Goal: Information Seeking & Learning: Learn about a topic

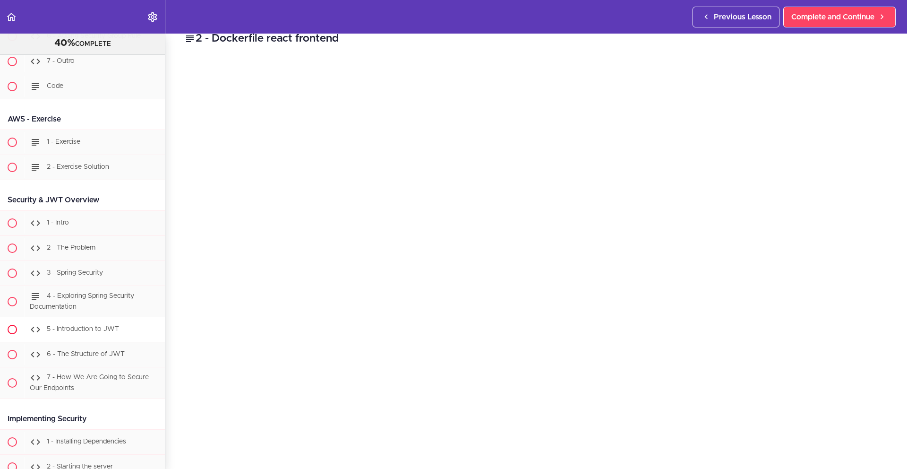
scroll to position [12878, 0]
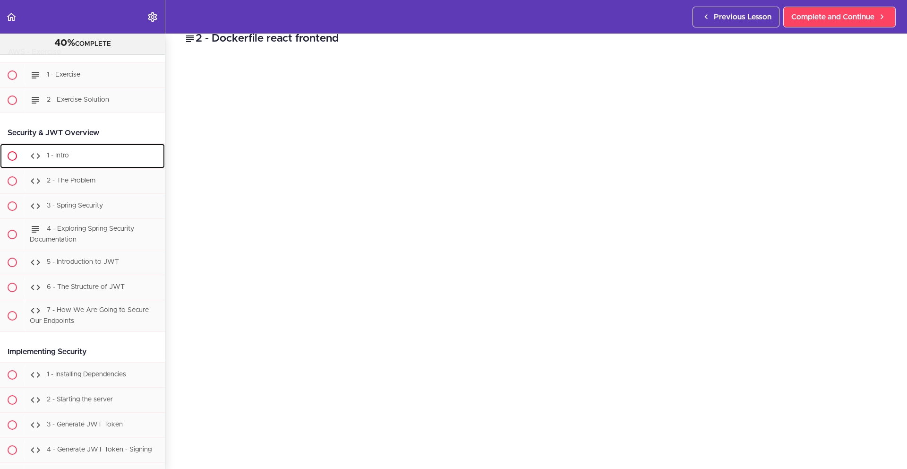
click at [90, 166] on div "1 - Intro" at bounding box center [95, 156] width 140 height 21
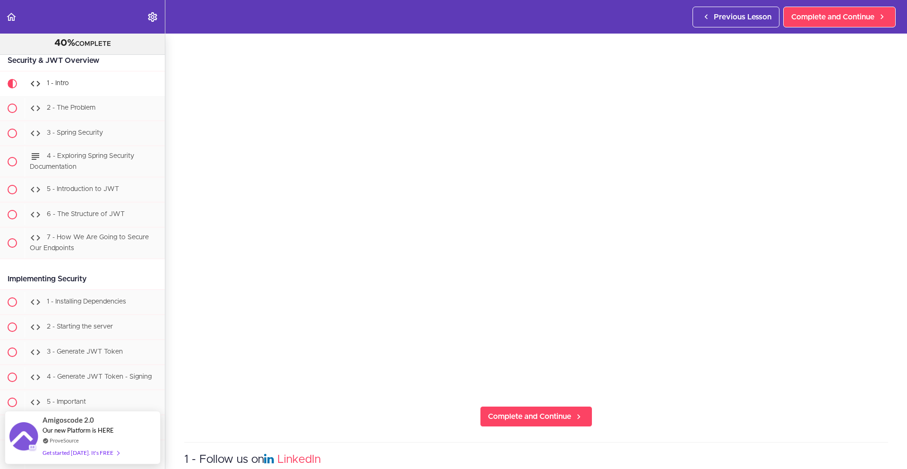
scroll to position [49, 0]
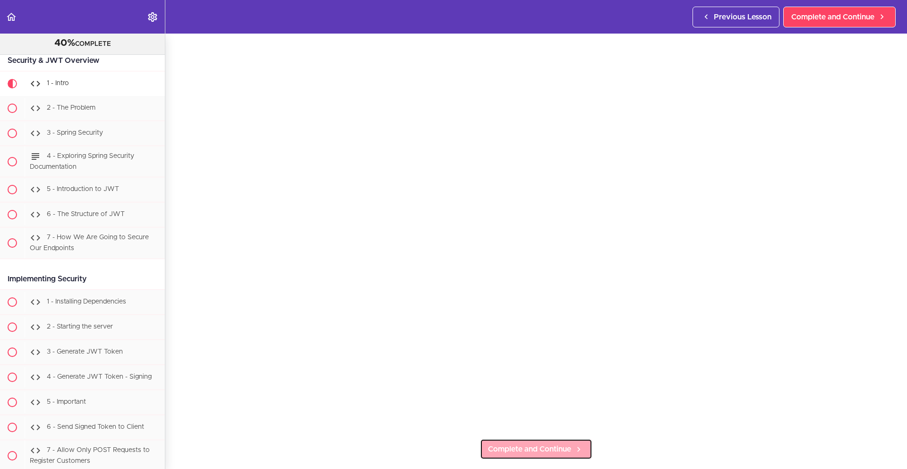
click at [521, 447] on span "Complete and Continue" at bounding box center [529, 448] width 83 height 11
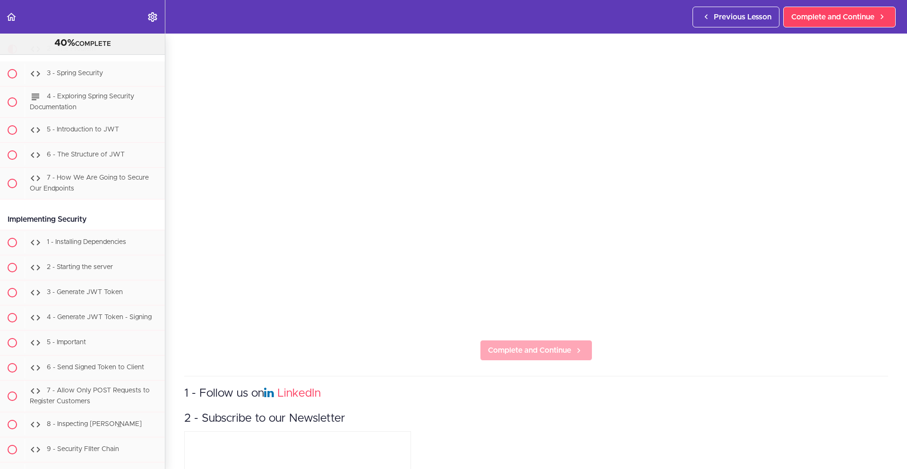
scroll to position [169, 0]
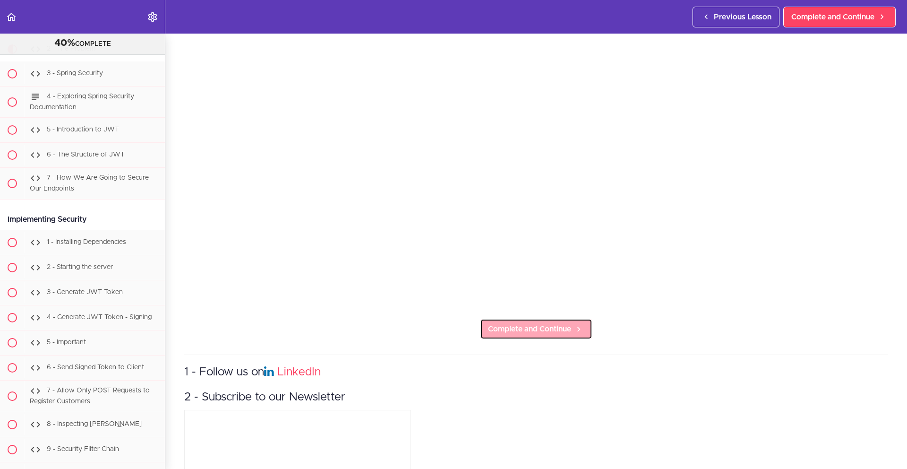
click at [553, 327] on span "Complete and Continue" at bounding box center [529, 328] width 83 height 11
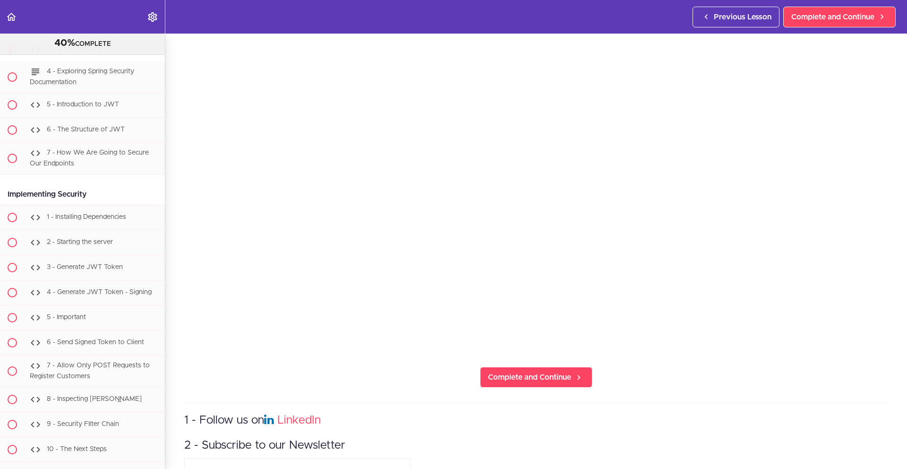
scroll to position [110, 0]
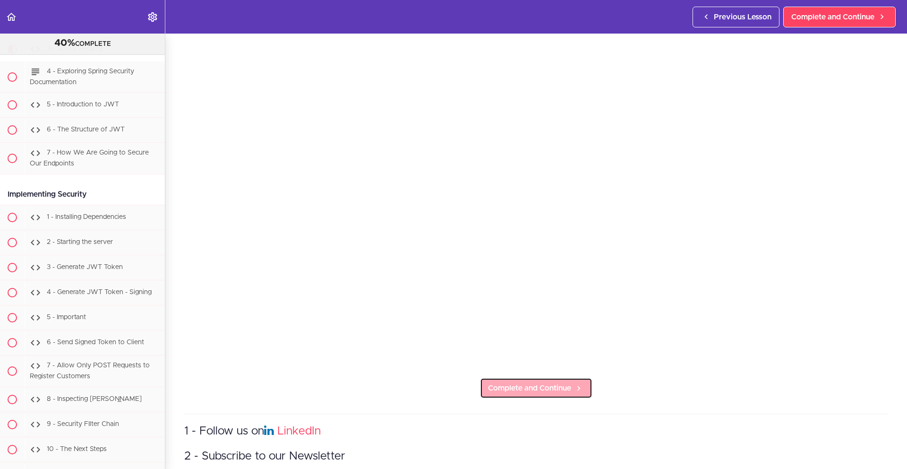
click at [550, 387] on span "Complete and Continue" at bounding box center [529, 387] width 83 height 11
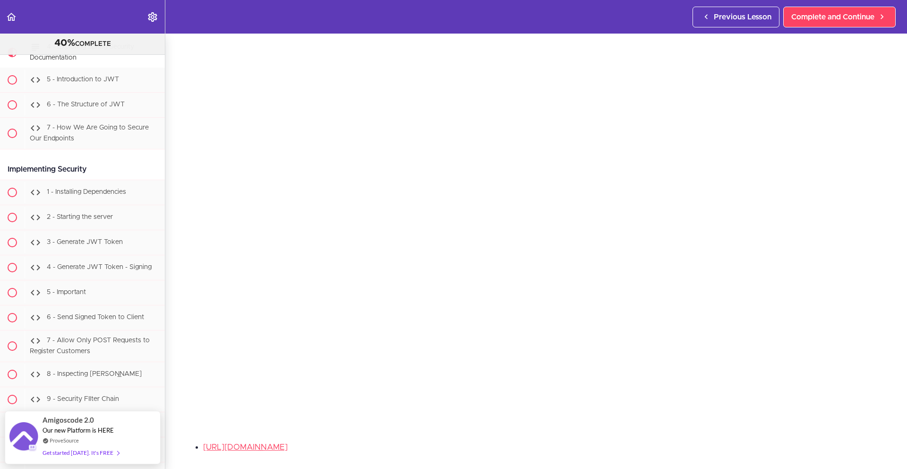
scroll to position [68, 0]
drag, startPoint x: 783, startPoint y: 412, endPoint x: 788, endPoint y: 407, distance: 7.0
click at [783, 412] on section "PROFESSIONAL Full Stack Developer 40% COMPLETE Java Master Class 1 - Java Maste…" at bounding box center [453, 251] width 907 height 435
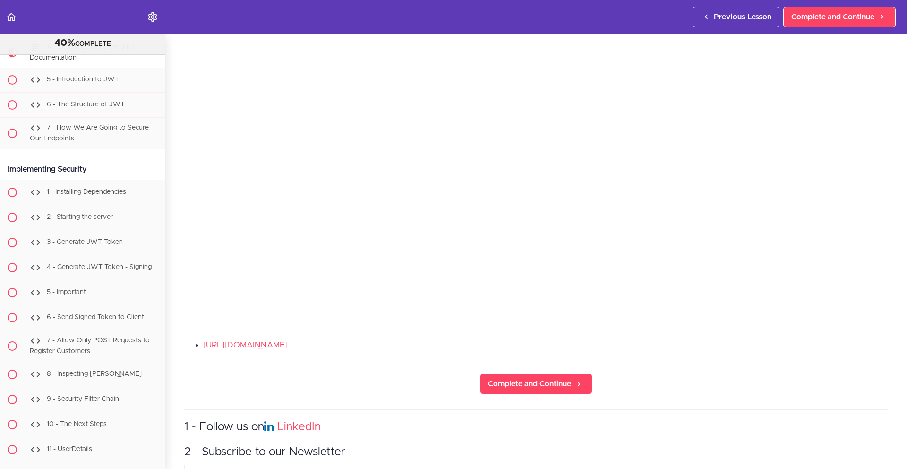
scroll to position [154, 0]
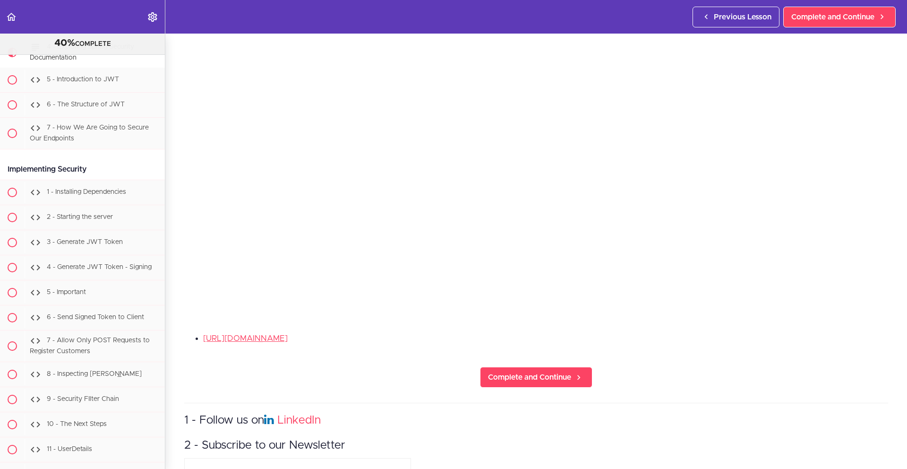
click at [575, 387] on section "PROFESSIONAL Full Stack Developer 40% COMPLETE Java Master Class 1 - Java Maste…" at bounding box center [453, 251] width 907 height 435
click at [571, 382] on link "Complete and Continue" at bounding box center [536, 377] width 112 height 21
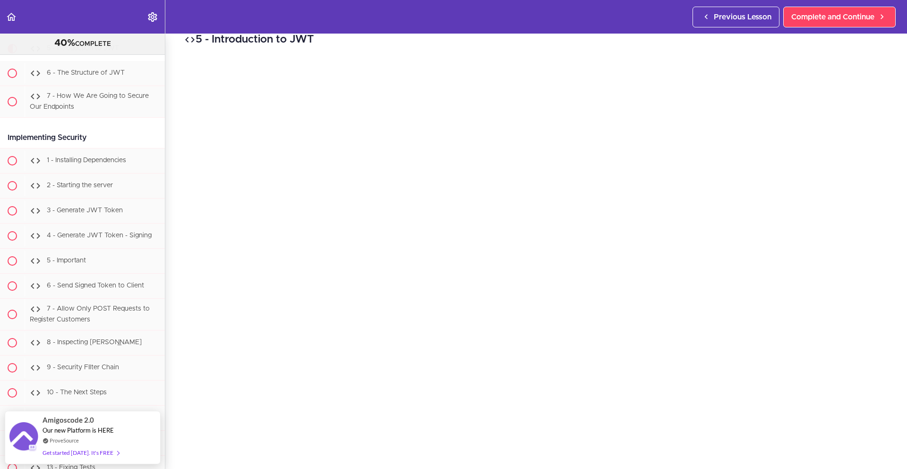
scroll to position [17, 0]
click at [804, 456] on section "PROFESSIONAL Full Stack Developer 40% COMPLETE Java Master Class 1 - Java Maste…" at bounding box center [453, 251] width 907 height 435
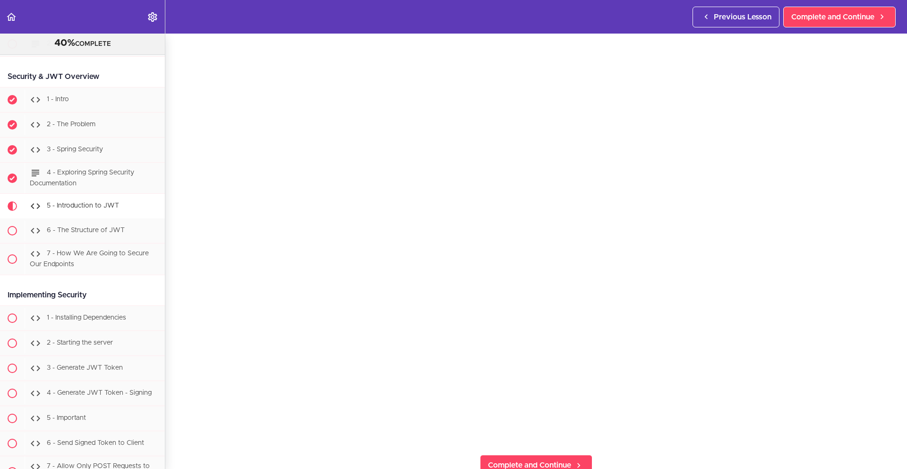
scroll to position [33, 0]
click at [573, 460] on icon at bounding box center [578, 465] width 11 height 10
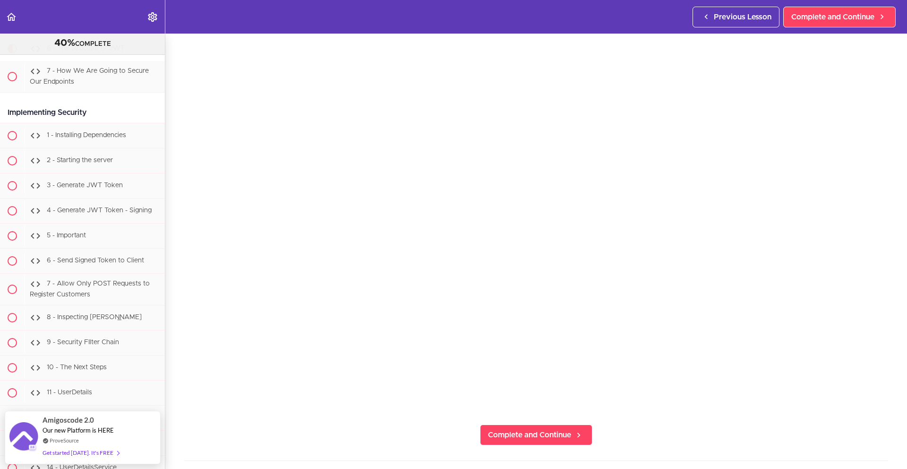
scroll to position [69, 0]
click at [782, 424] on section "PROFESSIONAL Full Stack Developer 40% COMPLETE Java Master Class 1 - Java Maste…" at bounding box center [453, 251] width 907 height 435
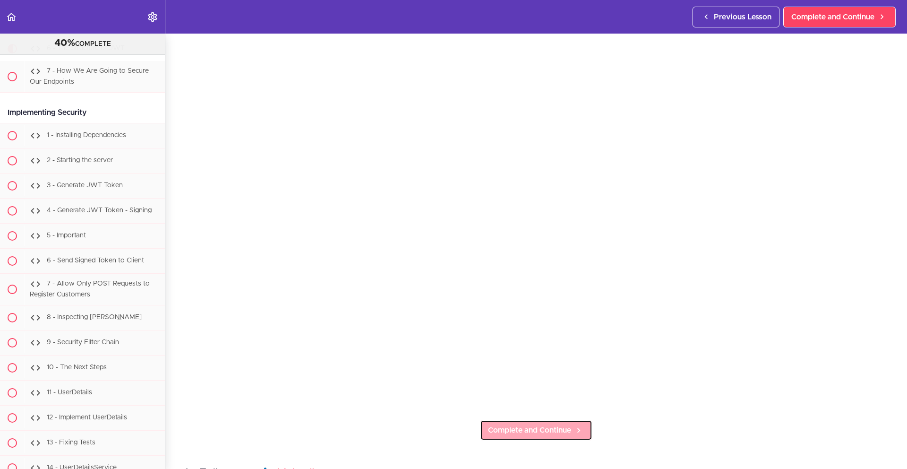
click at [557, 425] on span "Complete and Continue" at bounding box center [529, 429] width 83 height 11
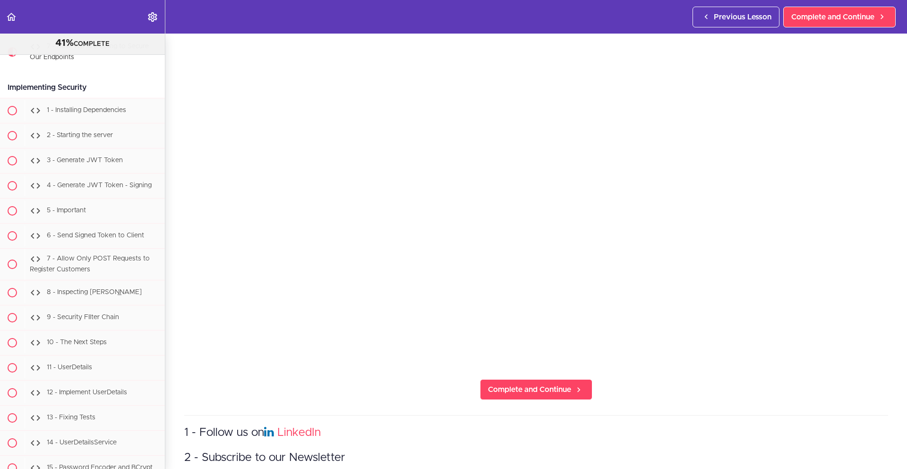
scroll to position [110, 0]
click at [520, 382] on span "Complete and Continue" at bounding box center [529, 387] width 83 height 11
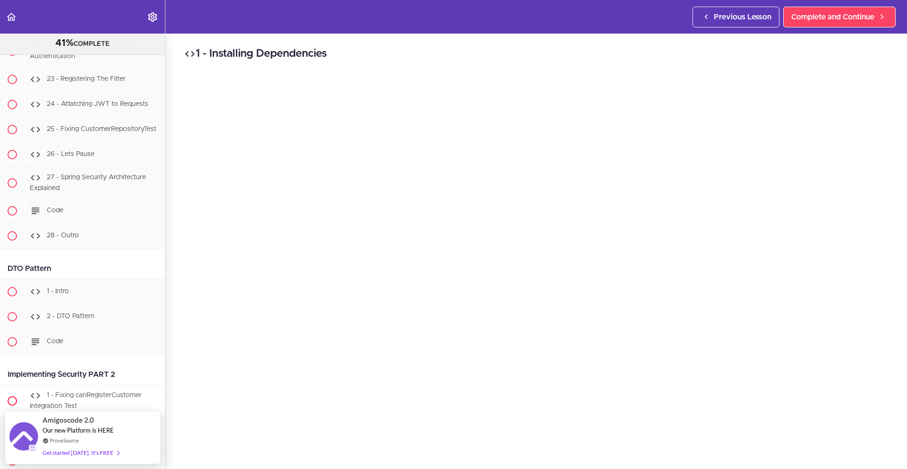
scroll to position [13899, 0]
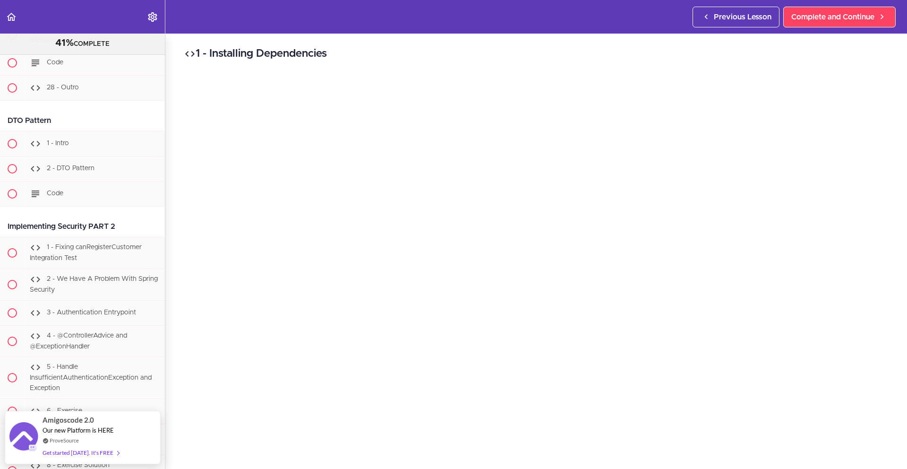
click at [94, 131] on div "DTO Pattern" at bounding box center [82, 120] width 165 height 21
click at [92, 154] on div "1 - Intro" at bounding box center [95, 143] width 140 height 21
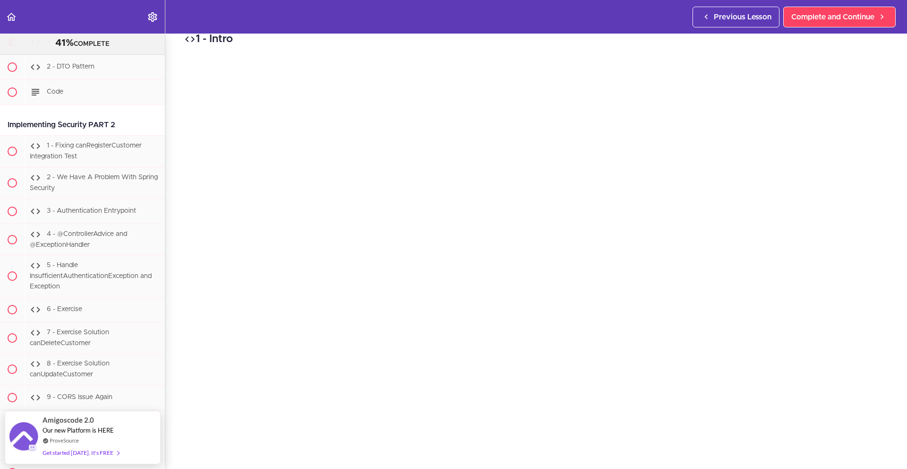
scroll to position [15, 0]
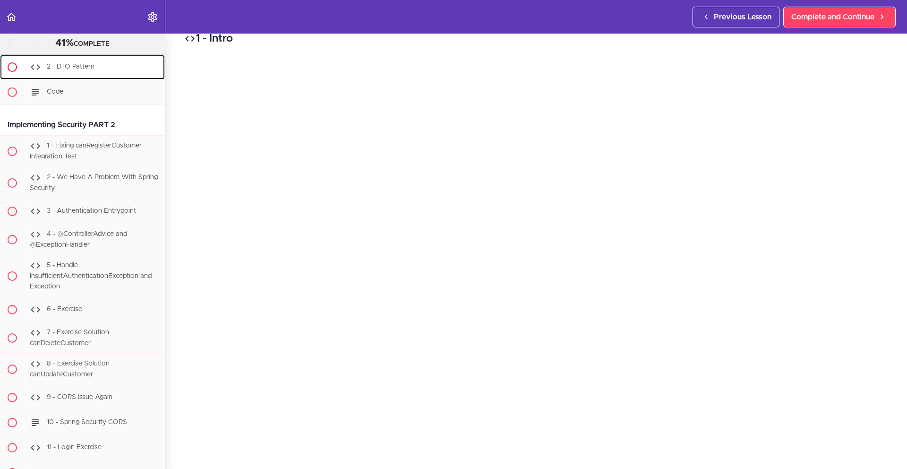
click at [106, 78] on div "2 - DTO Pattern" at bounding box center [95, 67] width 140 height 21
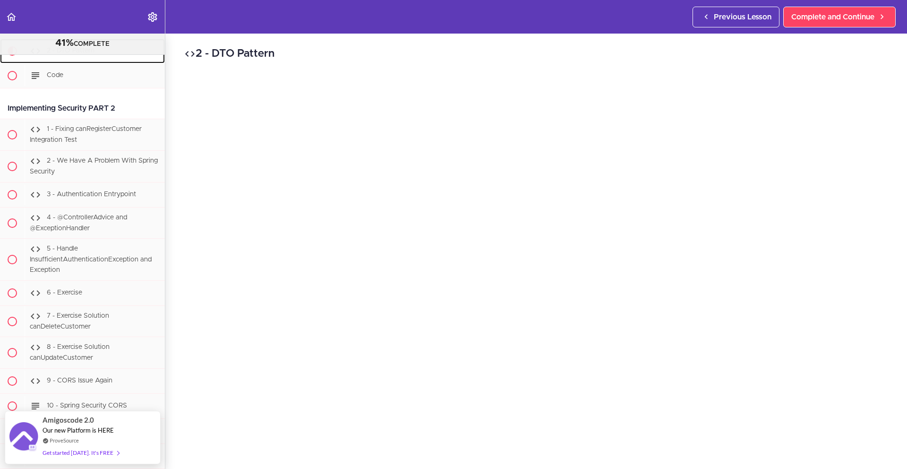
scroll to position [14016, 0]
click at [103, 37] on div "1 - Intro" at bounding box center [95, 27] width 140 height 21
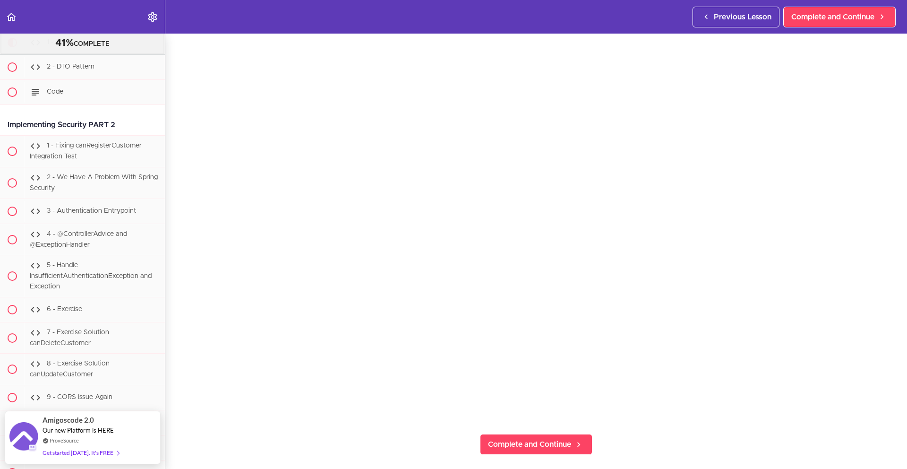
scroll to position [183, 0]
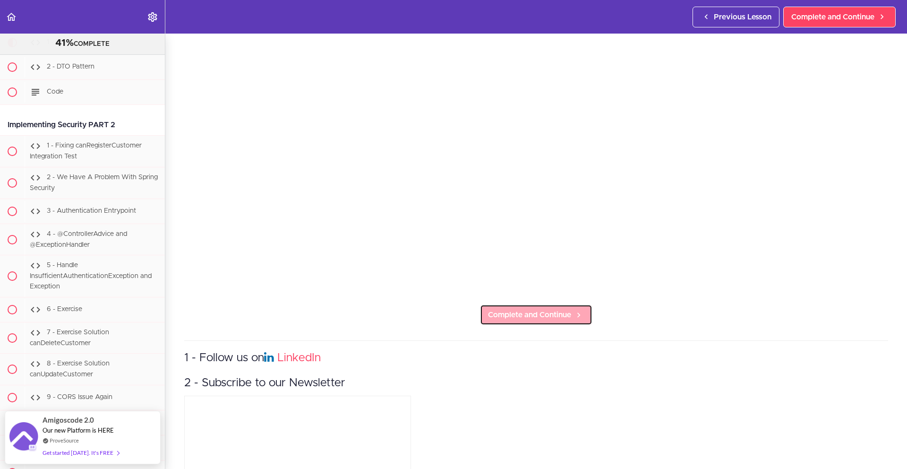
click at [534, 309] on span "Complete and Continue" at bounding box center [529, 314] width 83 height 11
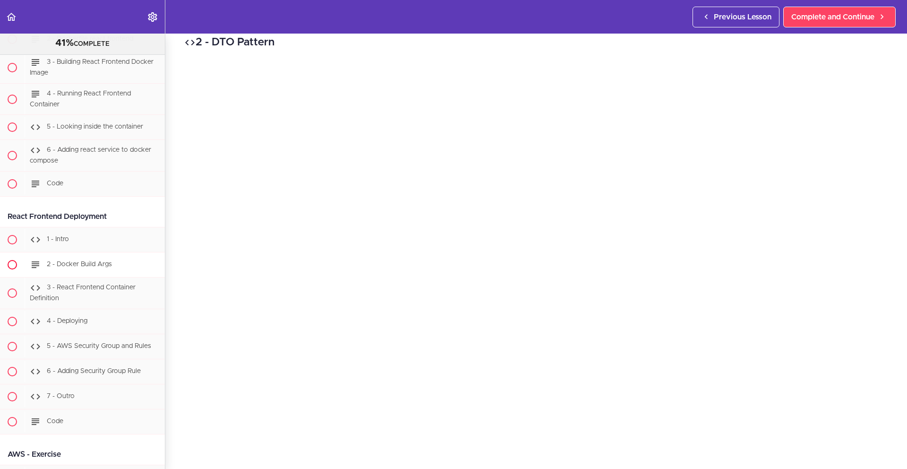
scroll to position [12634, 0]
